Goal: Task Accomplishment & Management: Manage account settings

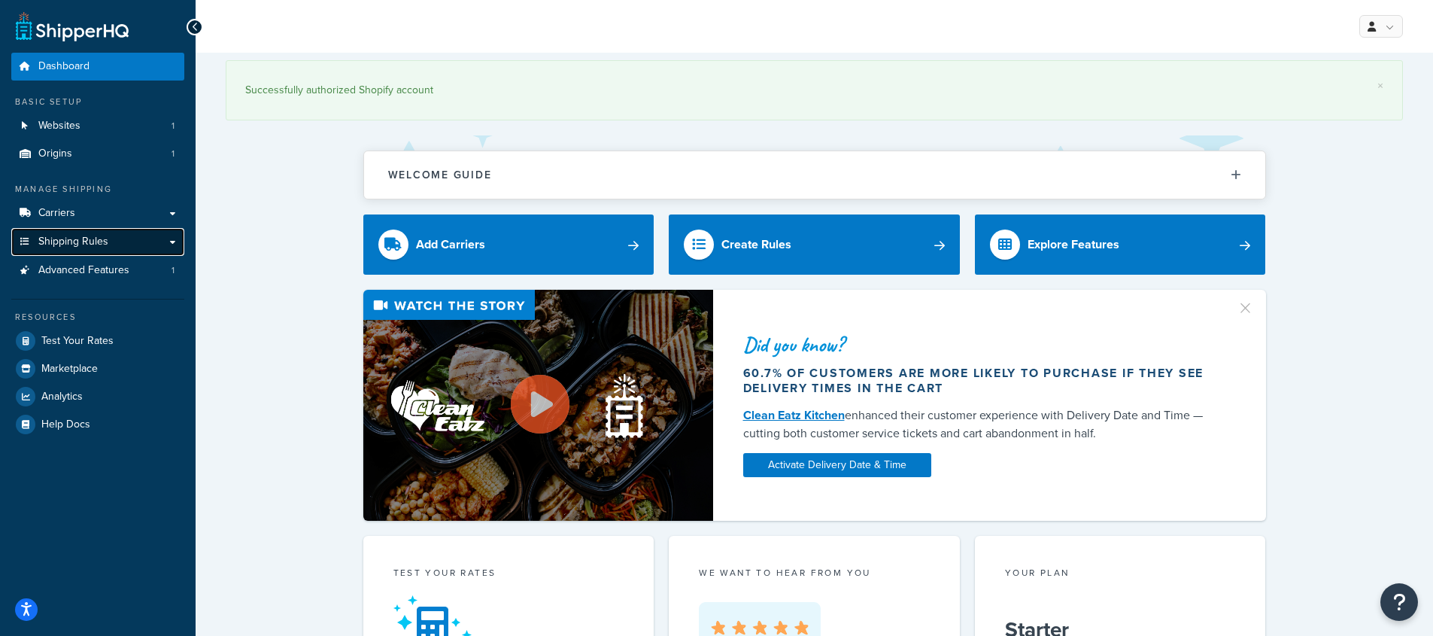
click at [77, 242] on span "Shipping Rules" at bounding box center [73, 241] width 70 height 13
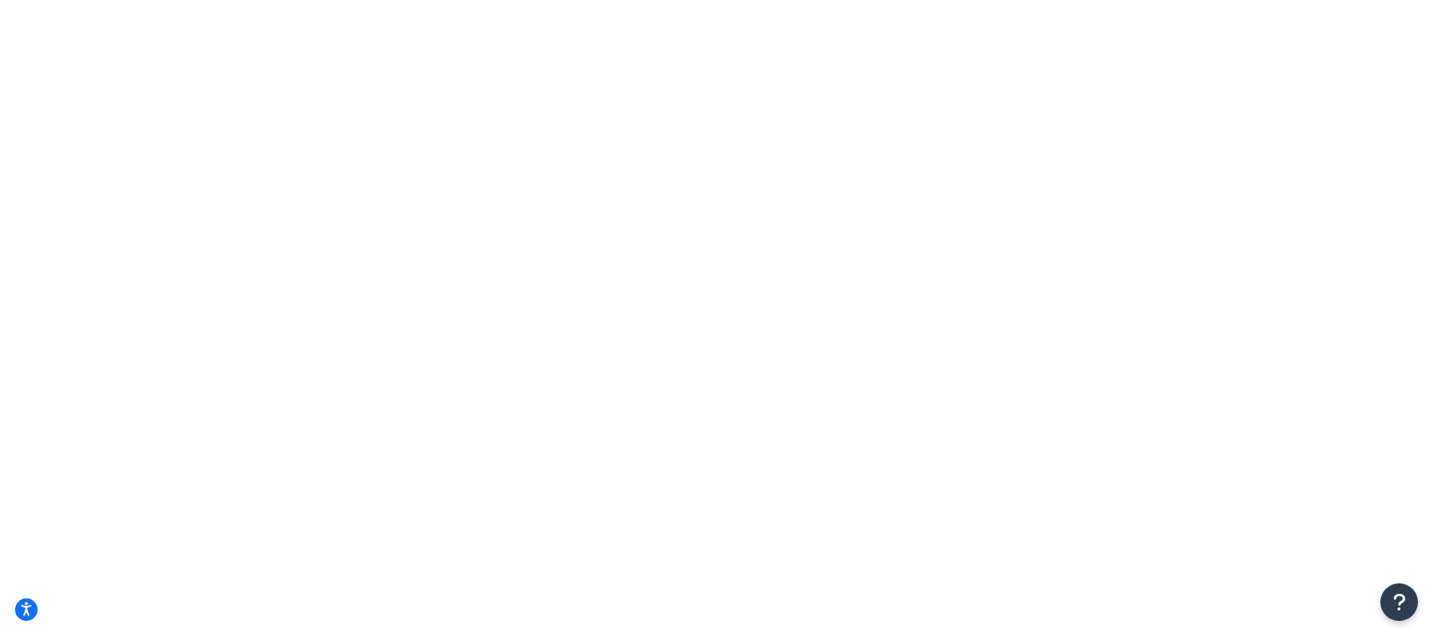
drag, startPoint x: 485, startPoint y: 355, endPoint x: 330, endPoint y: 354, distance: 155.8
copy td "FedEx 2-Day Fold Free Shipping"
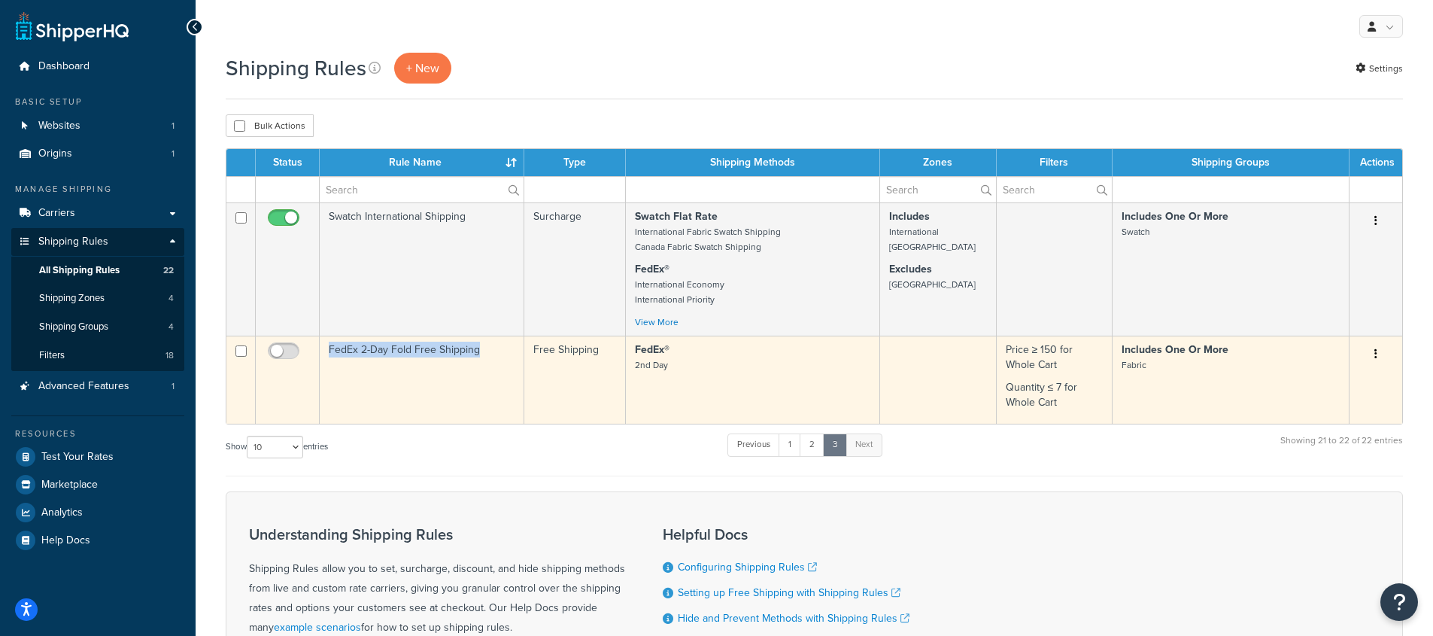
drag, startPoint x: 482, startPoint y: 353, endPoint x: 329, endPoint y: 353, distance: 153.5
click at [330, 353] on td "FedEx 2-Day Fold Free Shipping" at bounding box center [422, 380] width 205 height 88
copy td "FedEx 2-Day Fold Free Shipping"
